Goal: Communication & Community: Answer question/provide support

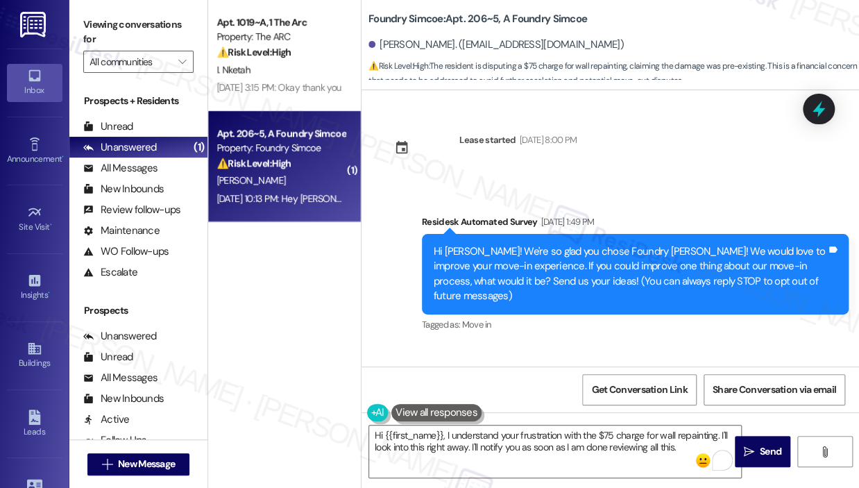
scroll to position [5051, 0]
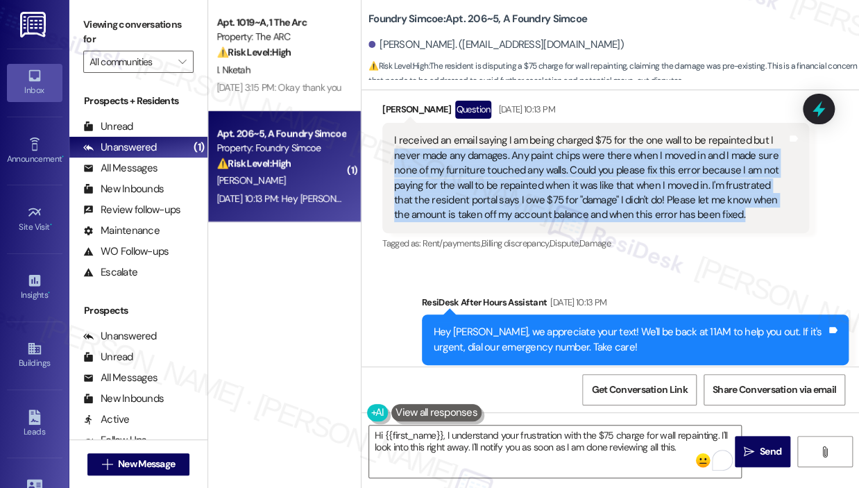
drag, startPoint x: 757, startPoint y: 188, endPoint x: 397, endPoint y: 131, distance: 364.5
click at [394, 133] on div "I received an email saying I am being charged $75 for the one wall to be repain…" at bounding box center [590, 177] width 393 height 89
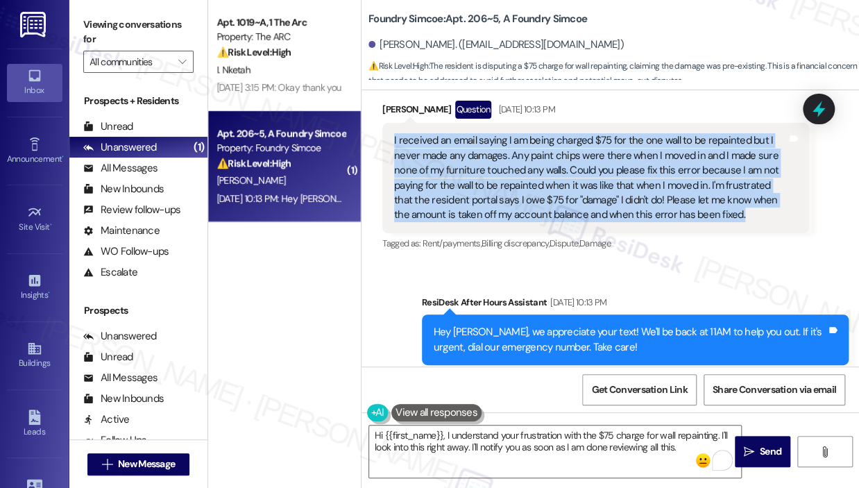
click at [394, 133] on div "I received an email saying I am being charged $75 for the one wall to be repain…" at bounding box center [590, 177] width 393 height 89
copy div "I received an email saying I am being charged $75 for the one wall to be repain…"
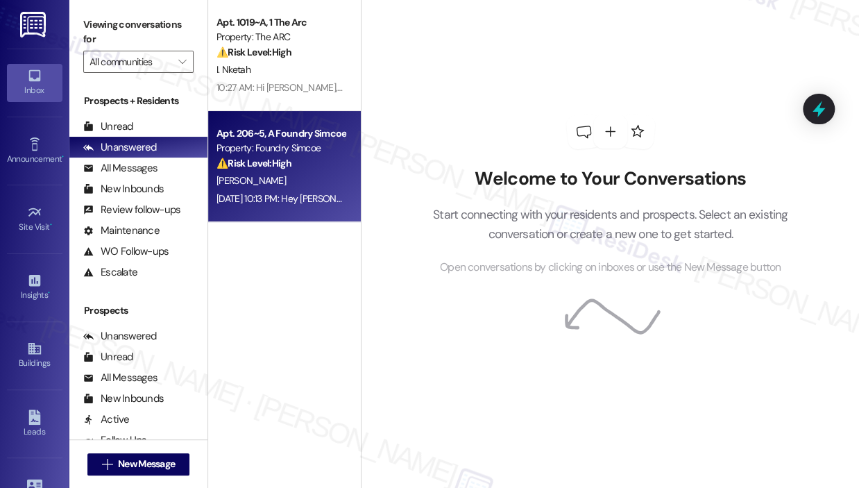
click at [324, 163] on div "⚠️ Risk Level: High The resident is disputing a $75 charge for wall repainting,…" at bounding box center [280, 163] width 128 height 15
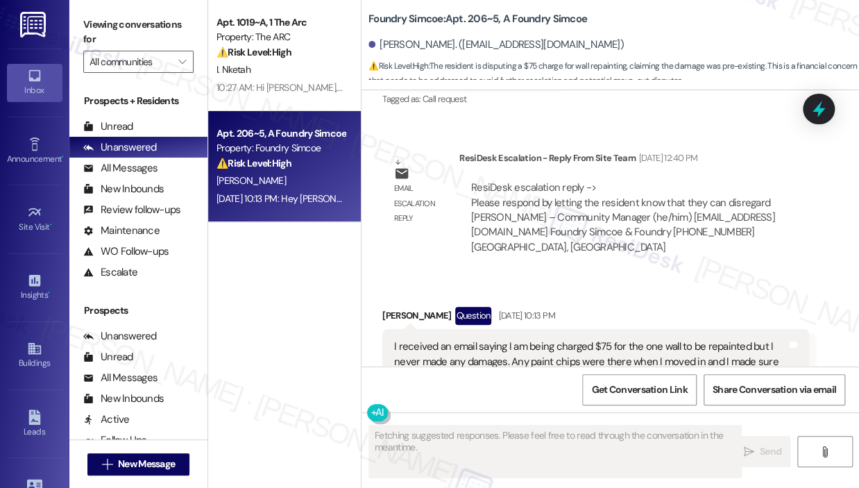
scroll to position [4843, 0]
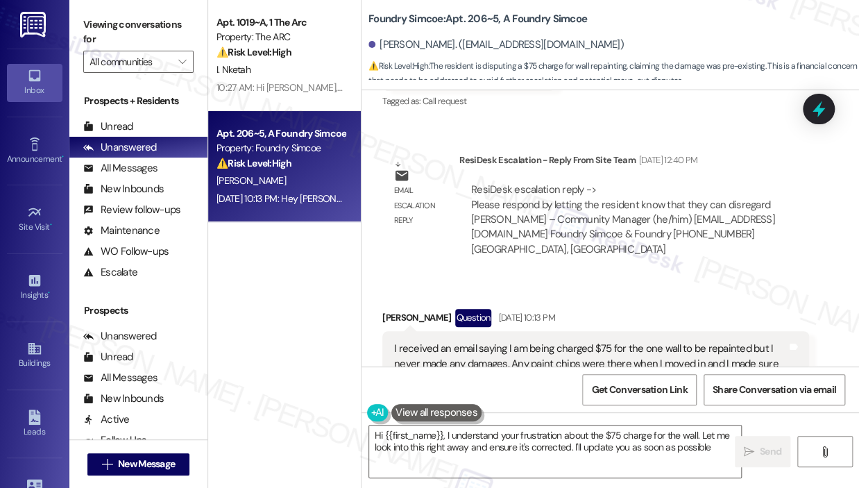
type textarea "Hi {{first_name}}, I understand your frustration about the $75 charge for the w…"
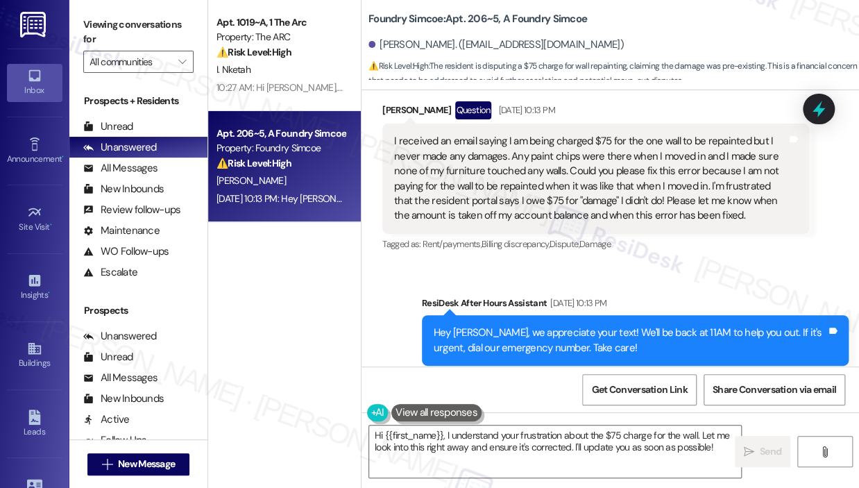
scroll to position [5051, 0]
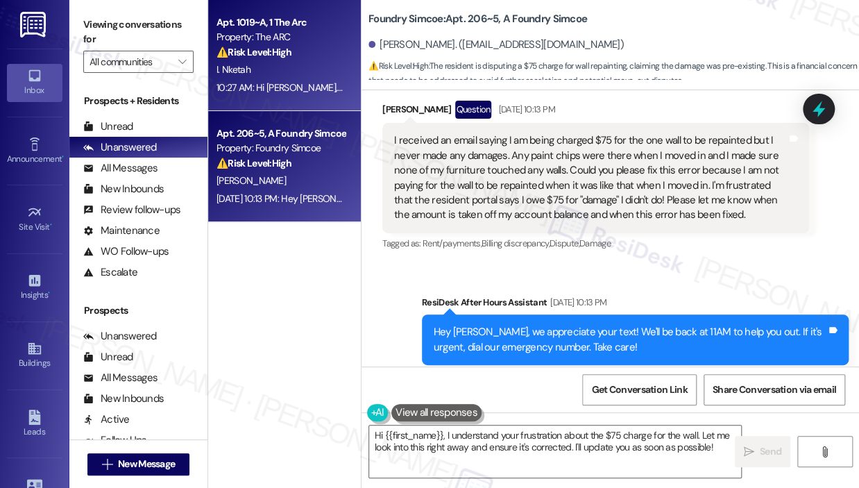
click at [303, 80] on div "10:27 AM: Hi Ijeoma, you're welcome! I'm happy to have assisted you. I am still…" at bounding box center [280, 87] width 131 height 17
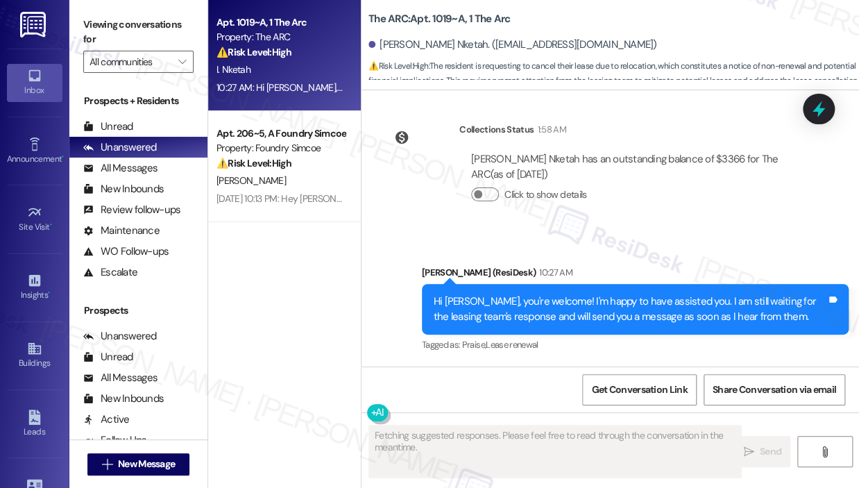
scroll to position [4242, 0]
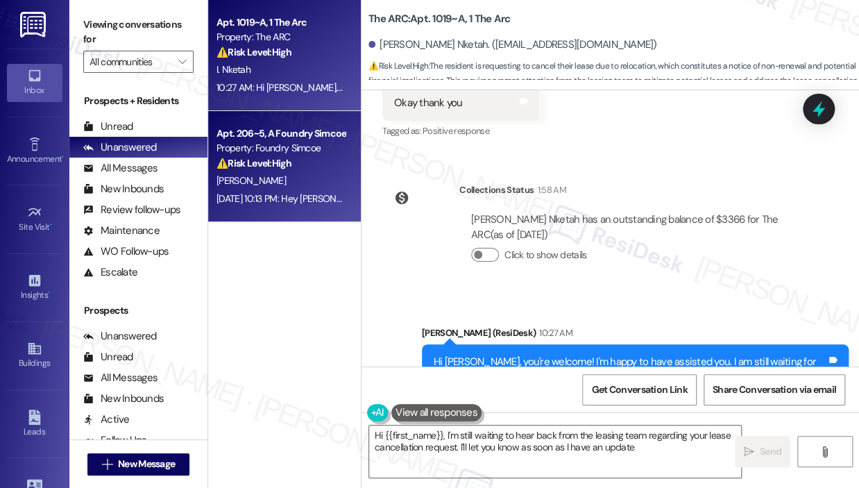
type textarea "Hi {{first_name}}, I'm still waiting to hear back from the leasing team regardi…"
click at [308, 156] on div "⚠️ Risk Level: High The resident is disputing a $75 charge for wall repainting,…" at bounding box center [280, 163] width 128 height 15
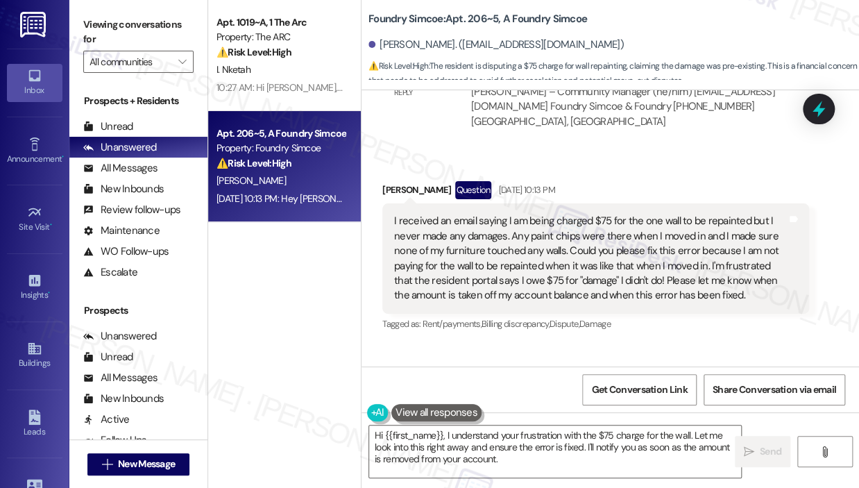
scroll to position [4988, 0]
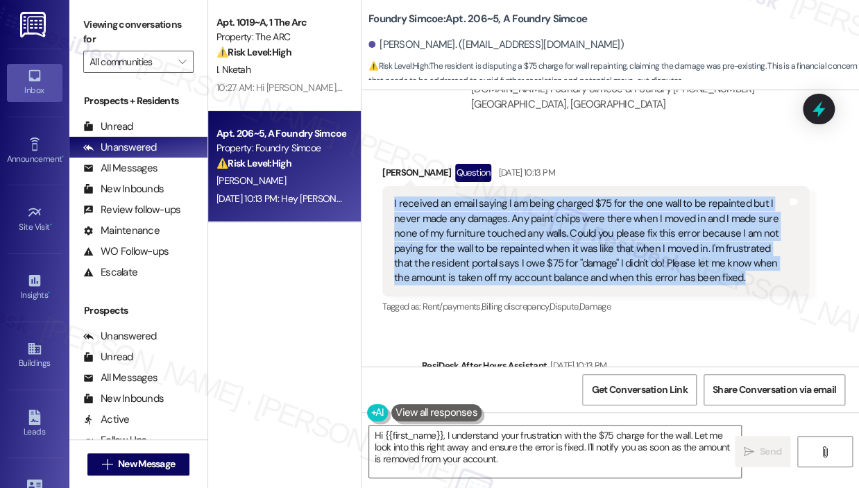
drag, startPoint x: 755, startPoint y: 252, endPoint x: 391, endPoint y: 177, distance: 371.1
click at [391, 186] on div "I received an email saying I am being charged $75 for the one wall to be repain…" at bounding box center [595, 241] width 427 height 110
copy div "I received an email saying I am being charged $75 for the one wall to be repain…"
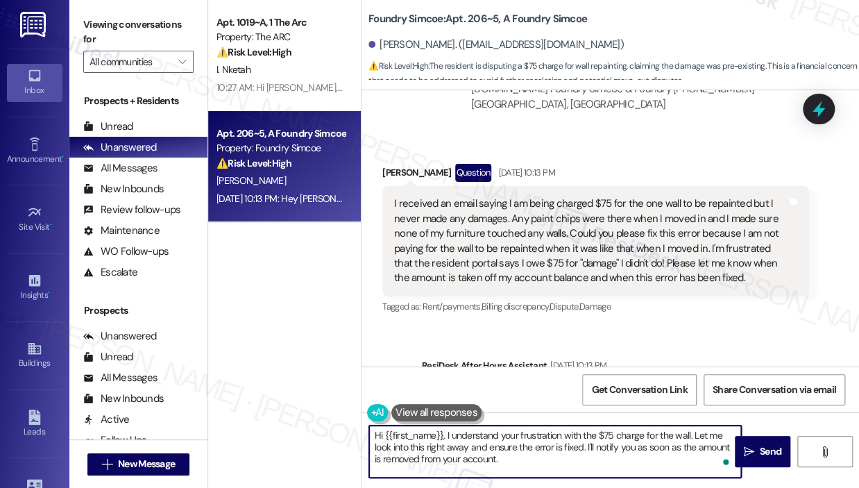
drag, startPoint x: 576, startPoint y: 465, endPoint x: 441, endPoint y: 420, distance: 141.9
click at [441, 425] on div "Hi {{first_name}}, I understand your frustration with the $75 charge for the wa…" at bounding box center [547, 451] width 373 height 53
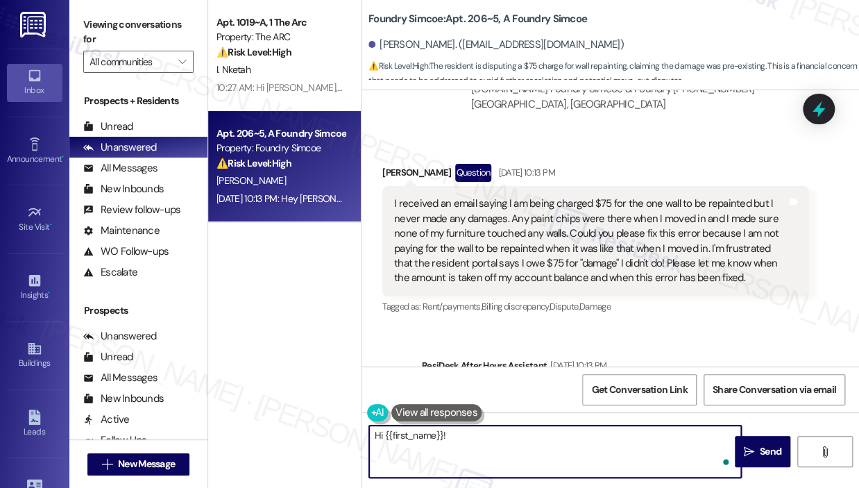
paste textarea "Thank you for reaching out — I understand you’re waiting on an update. I’ve esc…"
type textarea "Hi {{first_name}}! Thank you for reaching out — I understand you’re waiting on …"
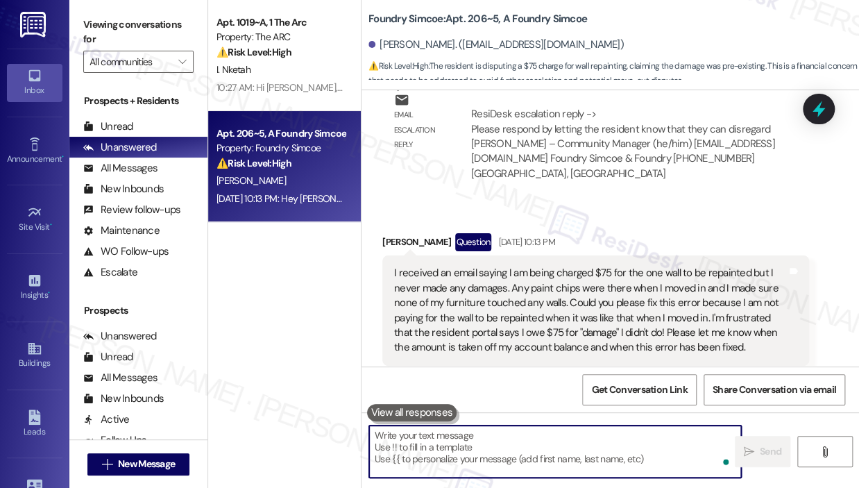
scroll to position [5177, 0]
